Goal: Task Accomplishment & Management: Use online tool/utility

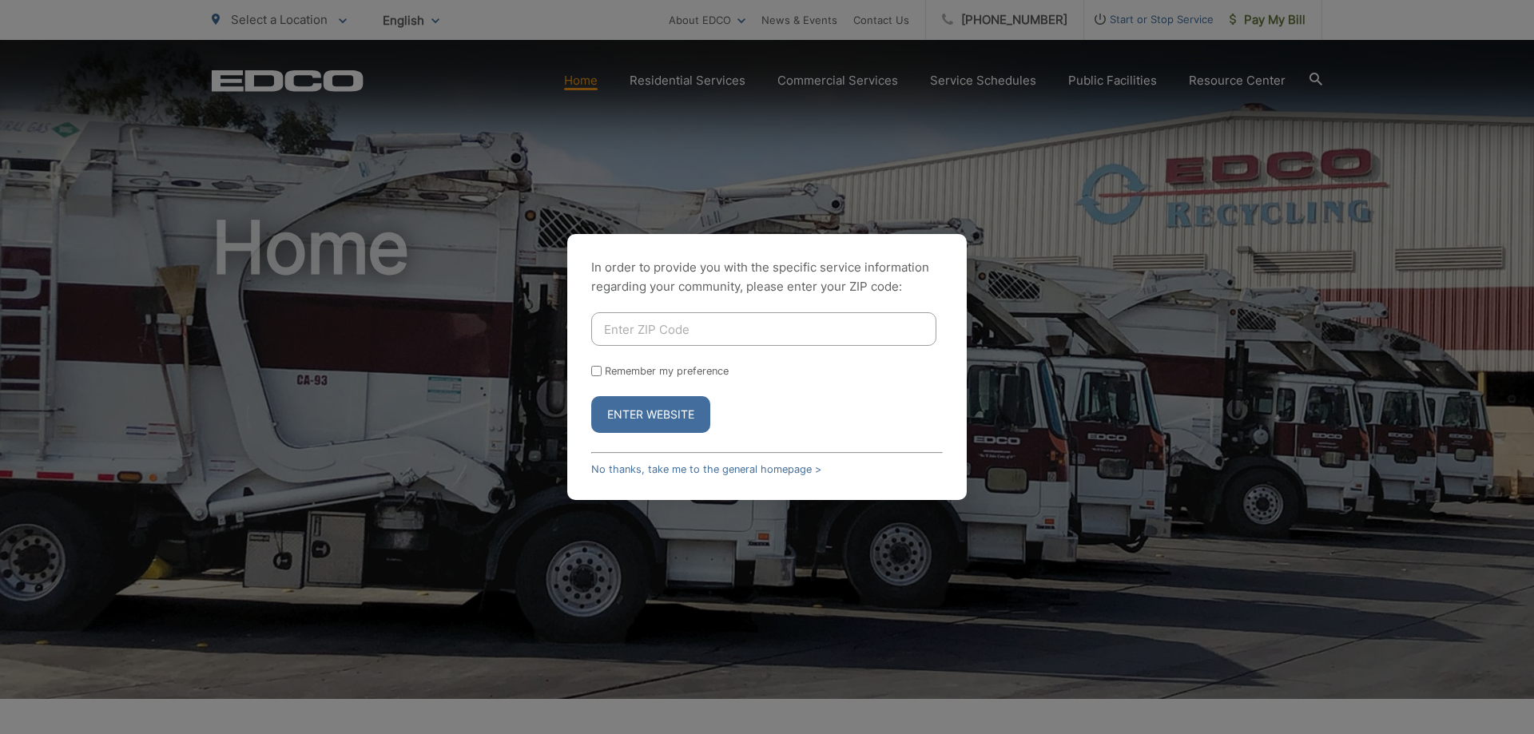
click at [659, 321] on input "Enter ZIP Code" at bounding box center [763, 329] width 345 height 34
type input "91901"
click at [591, 396] on button "Enter Website" at bounding box center [650, 414] width 119 height 37
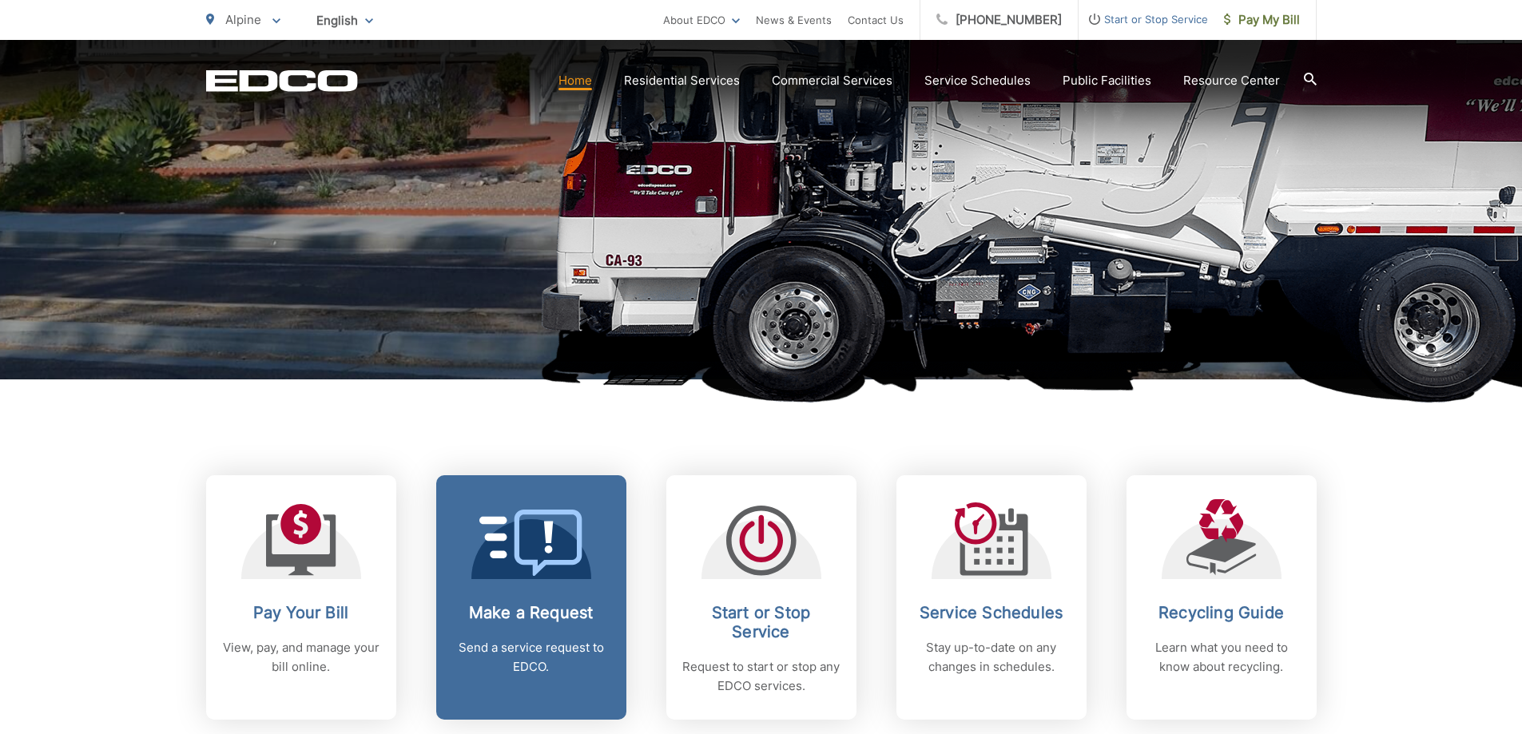
scroll to position [400, 0]
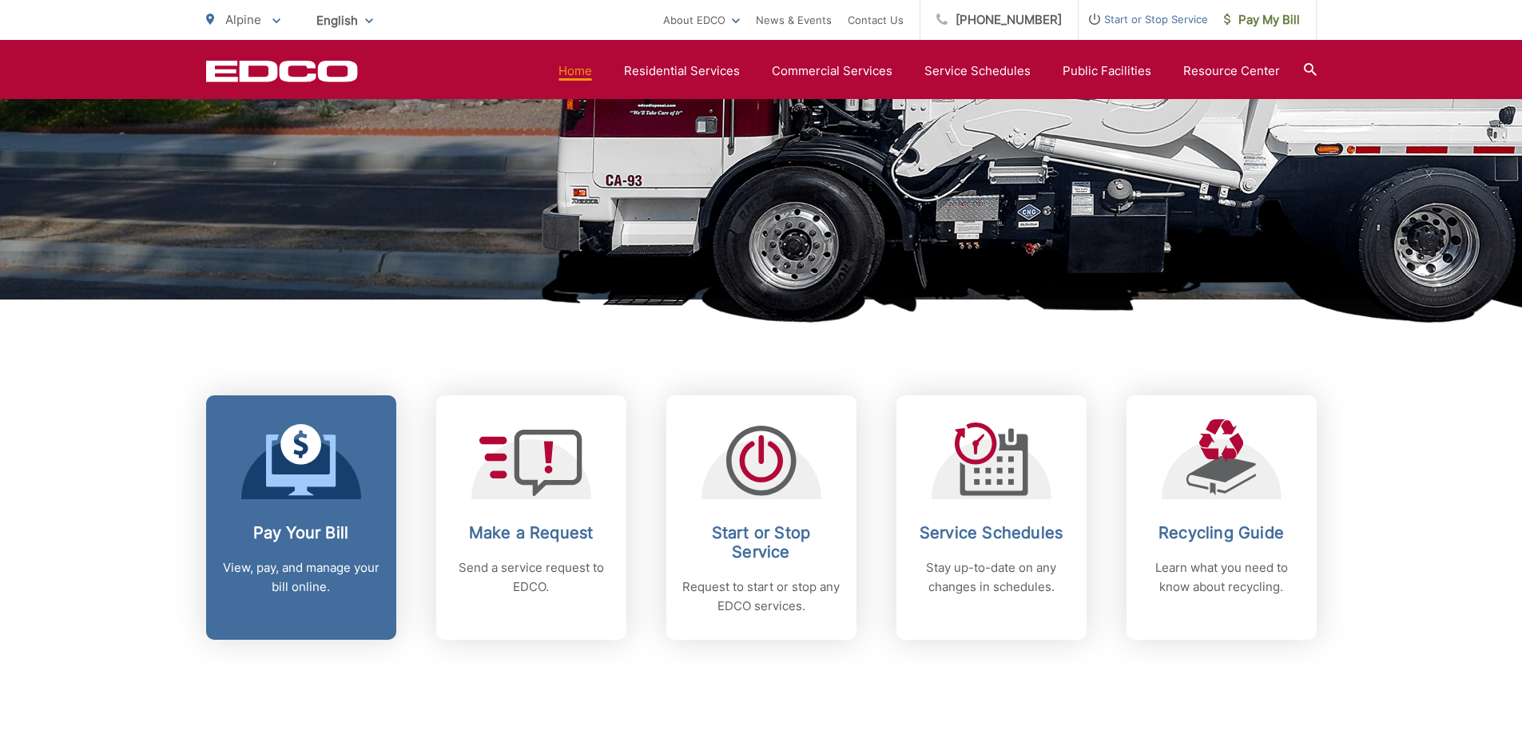
click at [360, 530] on h2 "Pay Your Bill" at bounding box center [301, 532] width 158 height 19
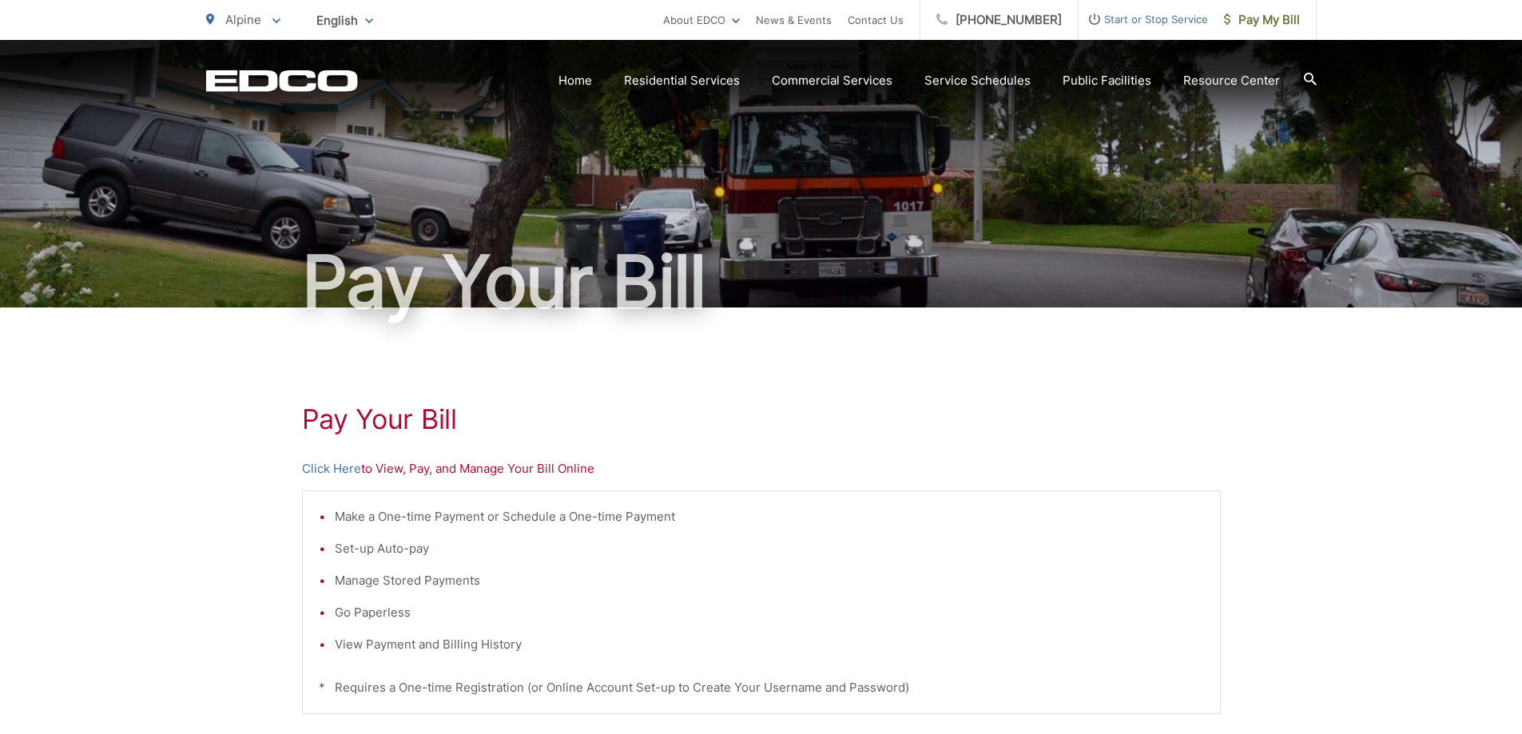
scroll to position [240, 0]
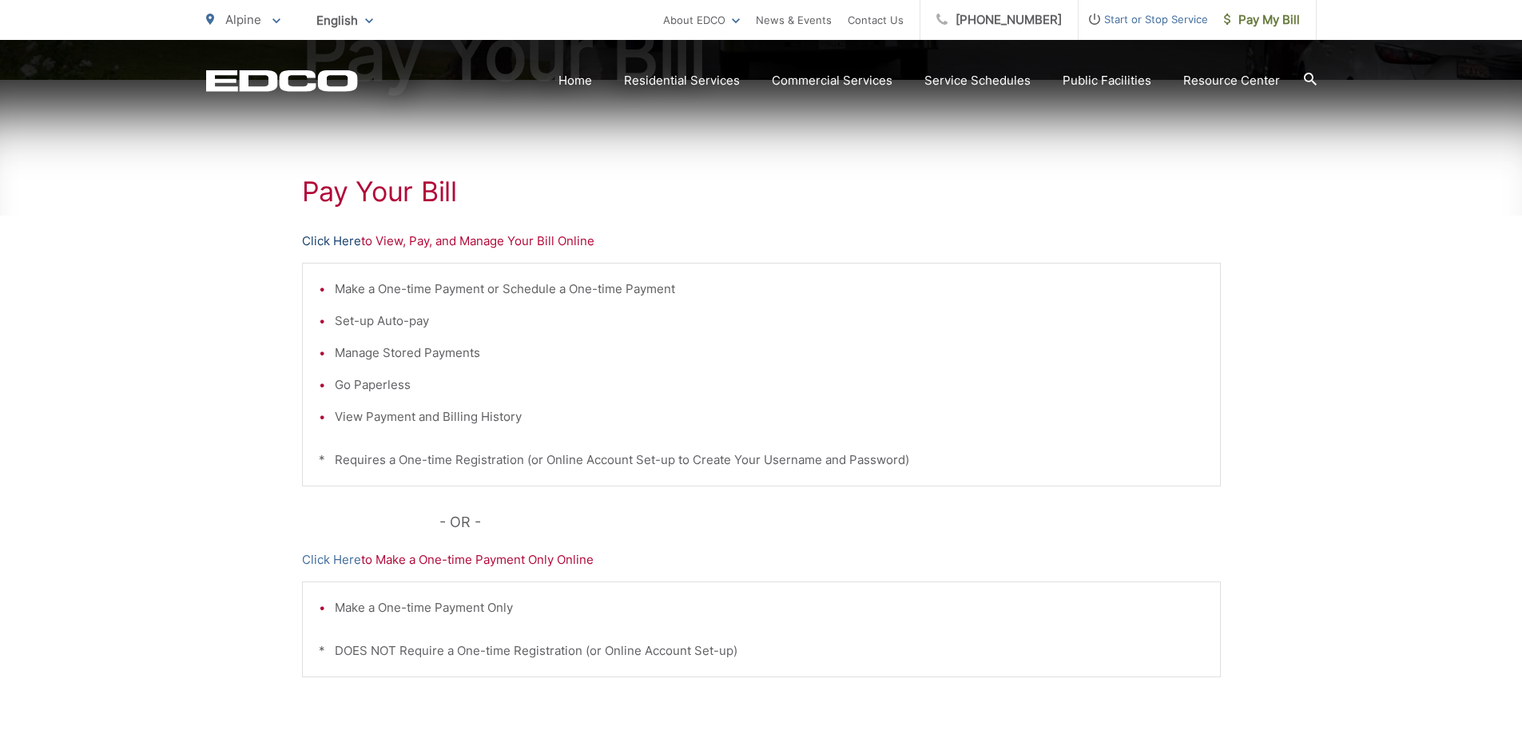
click at [339, 237] on link "Click Here" at bounding box center [331, 241] width 59 height 19
